Goal: Communication & Community: Answer question/provide support

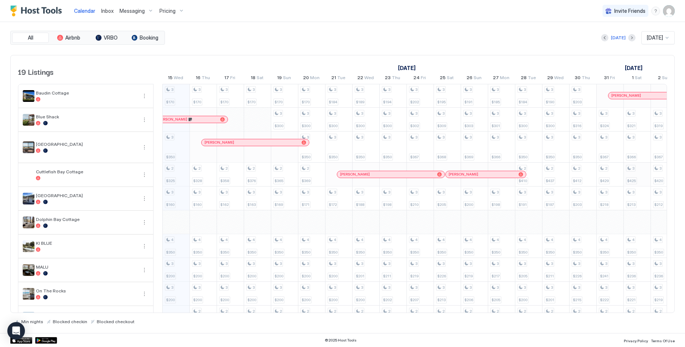
scroll to position [0, 407]
click at [107, 12] on span "Inbox" at bounding box center [107, 11] width 12 height 6
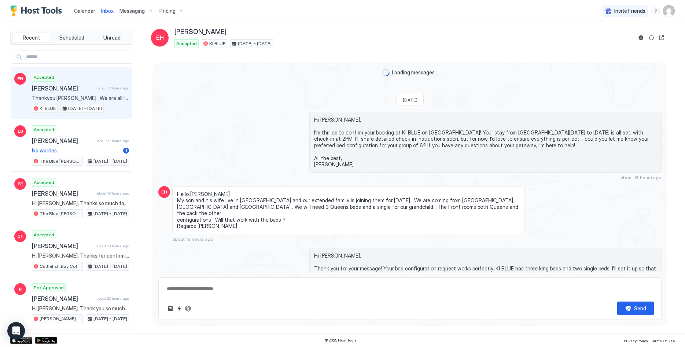
scroll to position [200, 0]
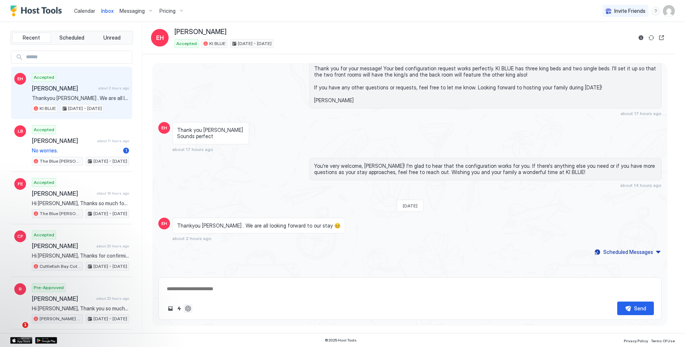
click at [191, 306] on button "ChatGPT Auto Reply" at bounding box center [188, 308] width 9 height 9
type textarea "*"
type textarea "**********"
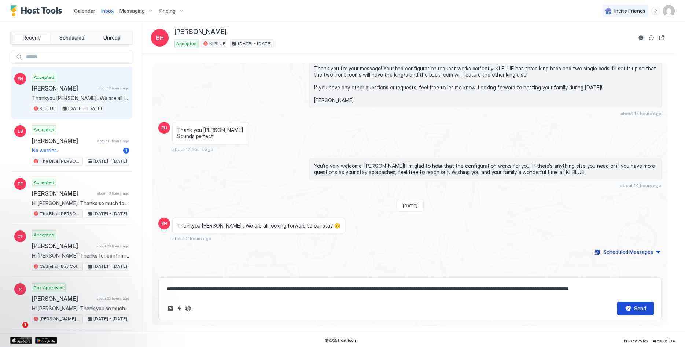
click at [631, 307] on button "Send" at bounding box center [635, 309] width 37 height 14
type textarea "*"
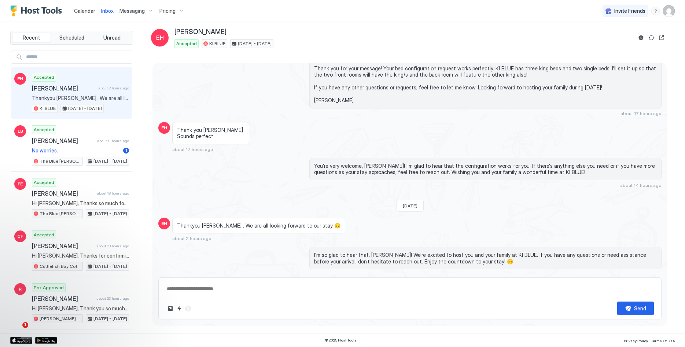
scroll to position [236, 0]
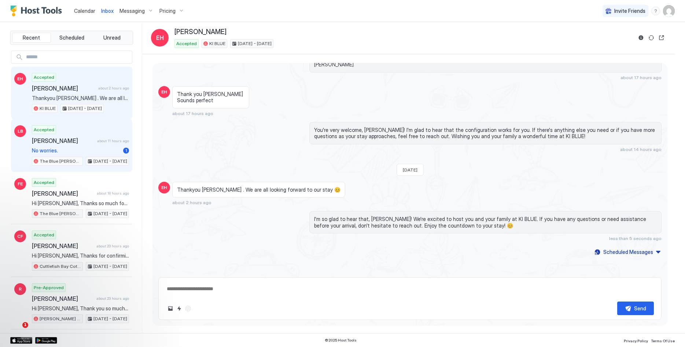
click at [94, 142] on span "[PERSON_NAME]" at bounding box center [63, 140] width 62 height 7
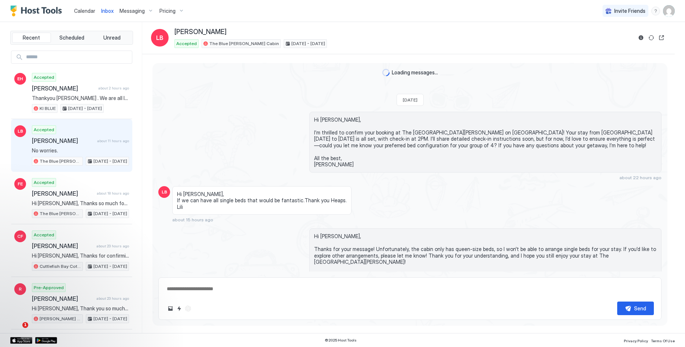
scroll to position [79, 0]
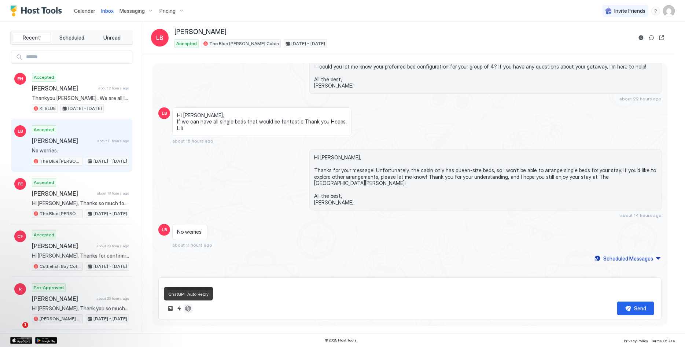
click at [187, 309] on button "ChatGPT Auto Reply" at bounding box center [188, 308] width 9 height 9
type textarea "*"
type textarea "**********"
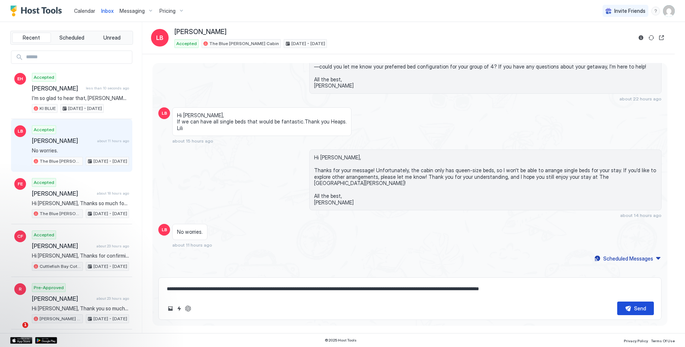
click at [635, 306] on div "Send" at bounding box center [640, 309] width 12 height 8
type textarea "*"
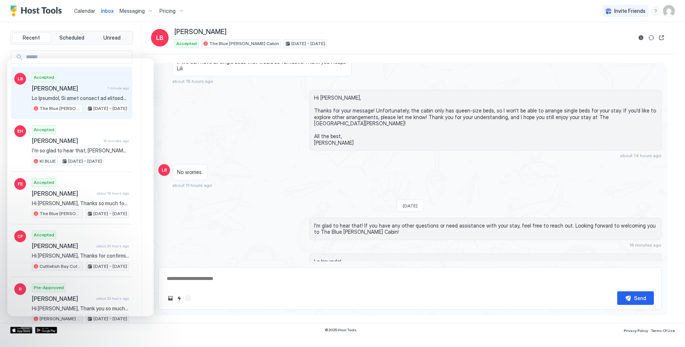
scroll to position [348, 0]
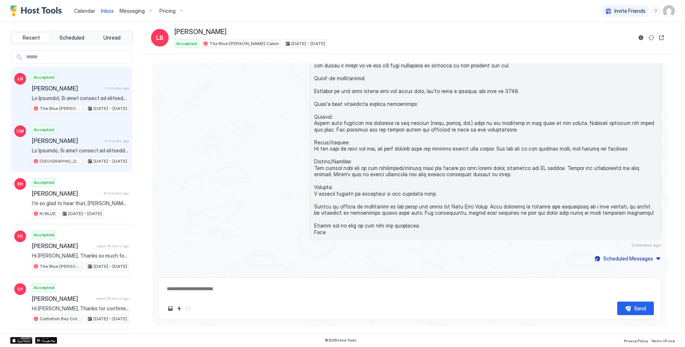
click at [54, 147] on div "Accepted [PERSON_NAME] 2 minutes ago [GEOGRAPHIC_DATA] [DATE] - [DATE]" at bounding box center [80, 145] width 97 height 40
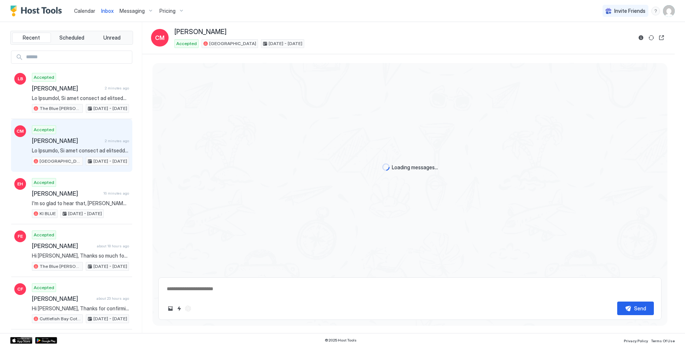
scroll to position [383, 0]
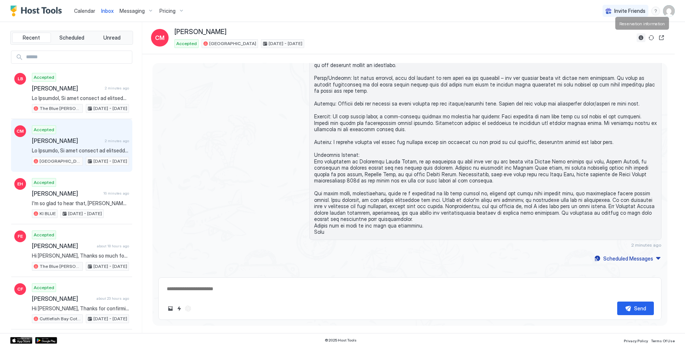
click at [642, 36] on button "Reservation information" at bounding box center [641, 37] width 9 height 9
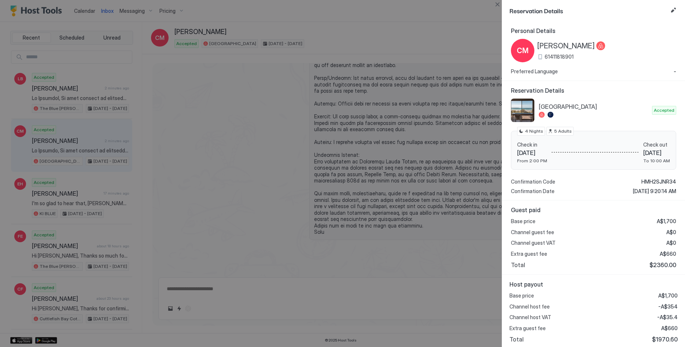
scroll to position [2, 0]
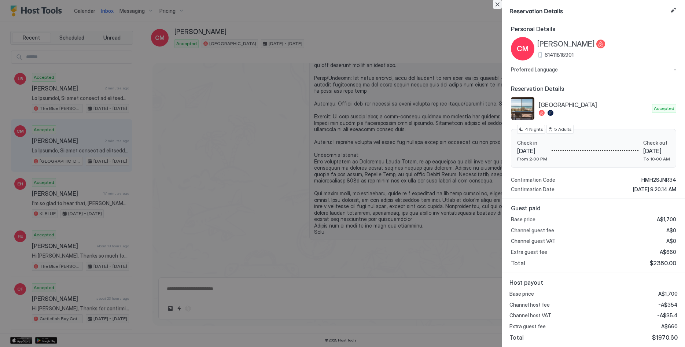
click at [497, 4] on button "Close" at bounding box center [497, 4] width 9 height 9
type textarea "*"
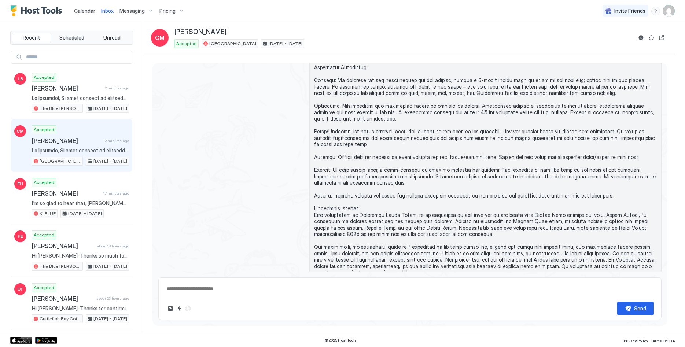
scroll to position [234, 0]
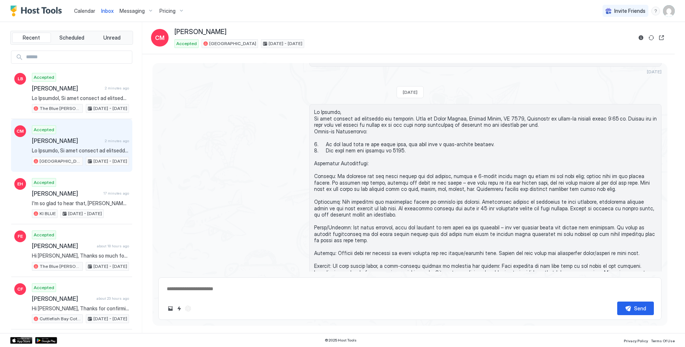
click at [84, 7] on link "Calendar" at bounding box center [84, 11] width 21 height 8
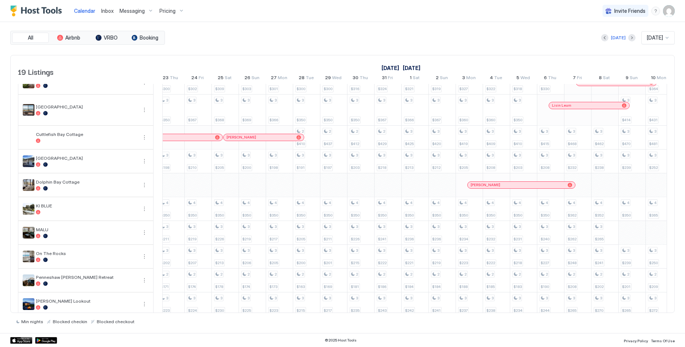
scroll to position [0, 677]
